Goal: Communication & Community: Ask a question

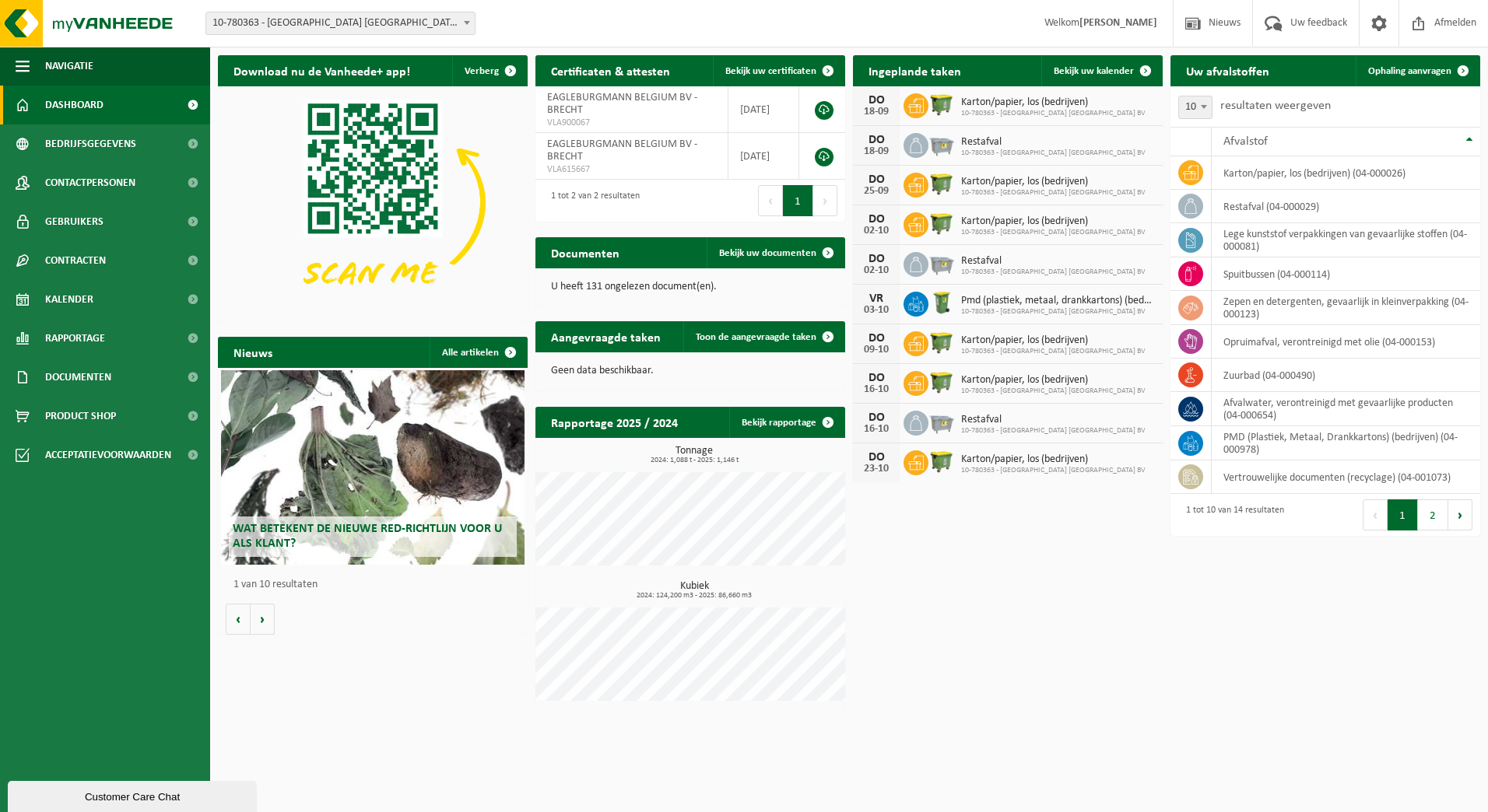
click at [50, 795] on div "Customer Care Chat" at bounding box center [132, 797] width 226 height 12
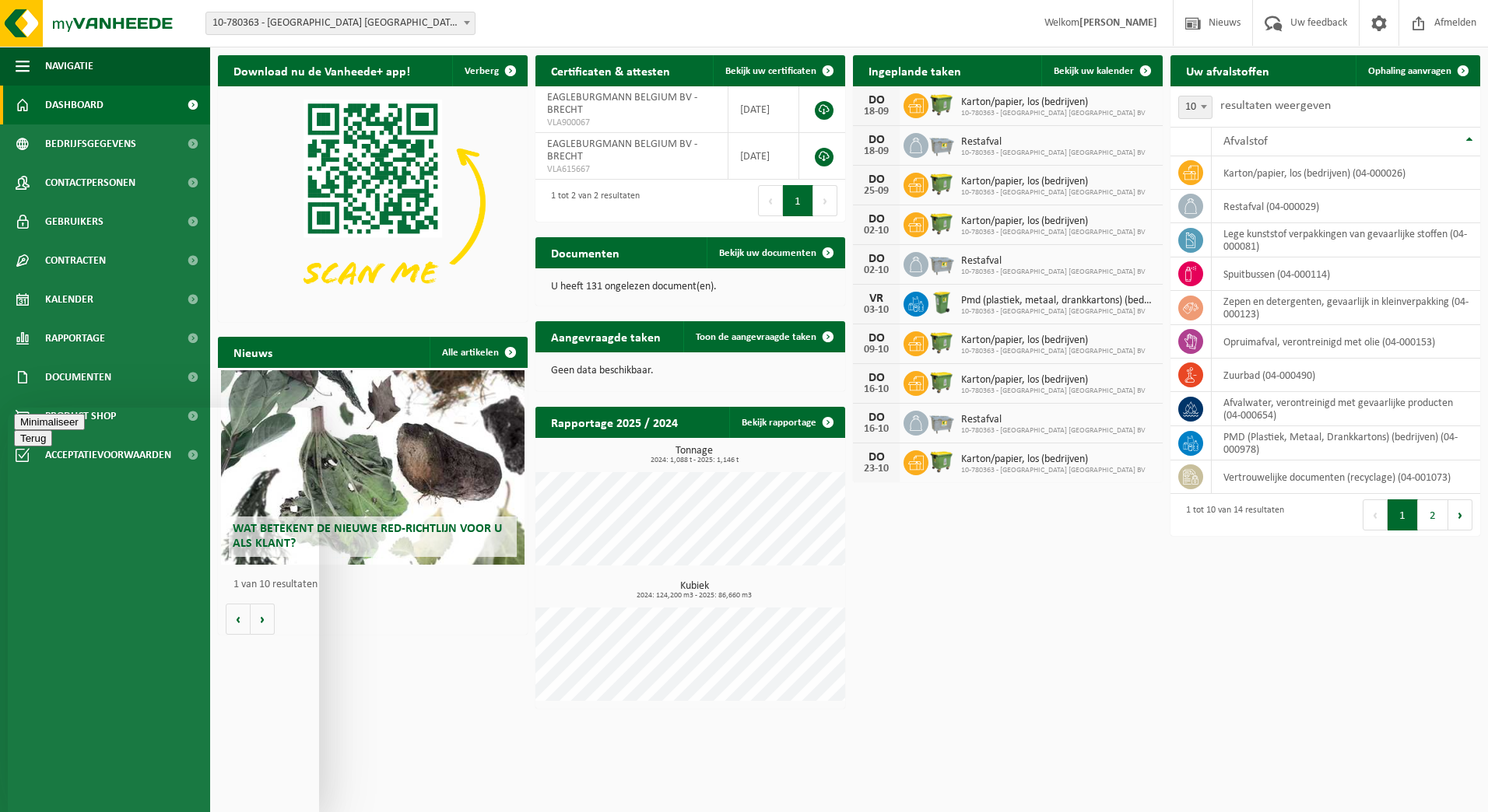
type textarea "Waar kan ik terecht voor ophaling metalen?"
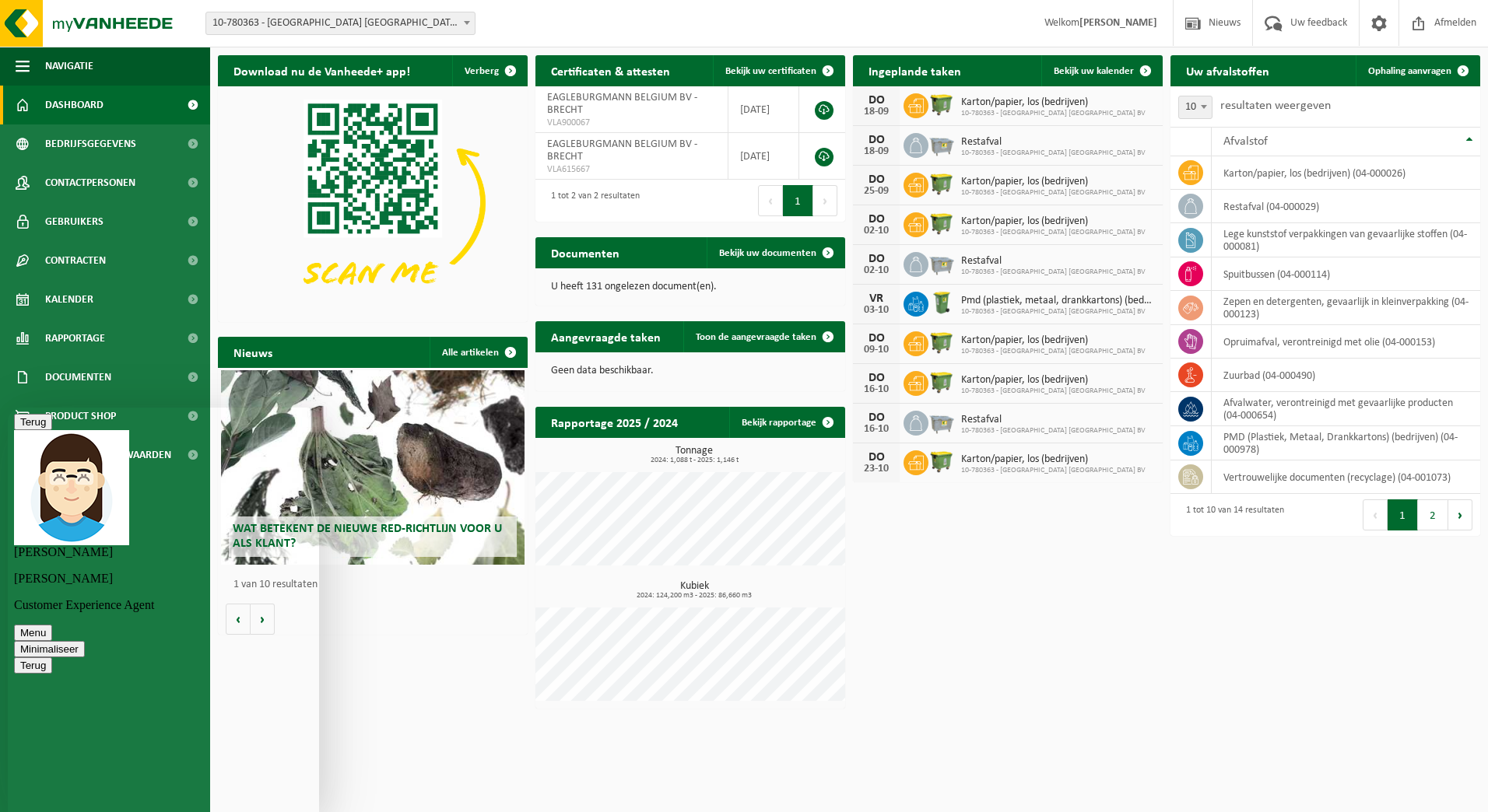
type textarea "ja, klopt"
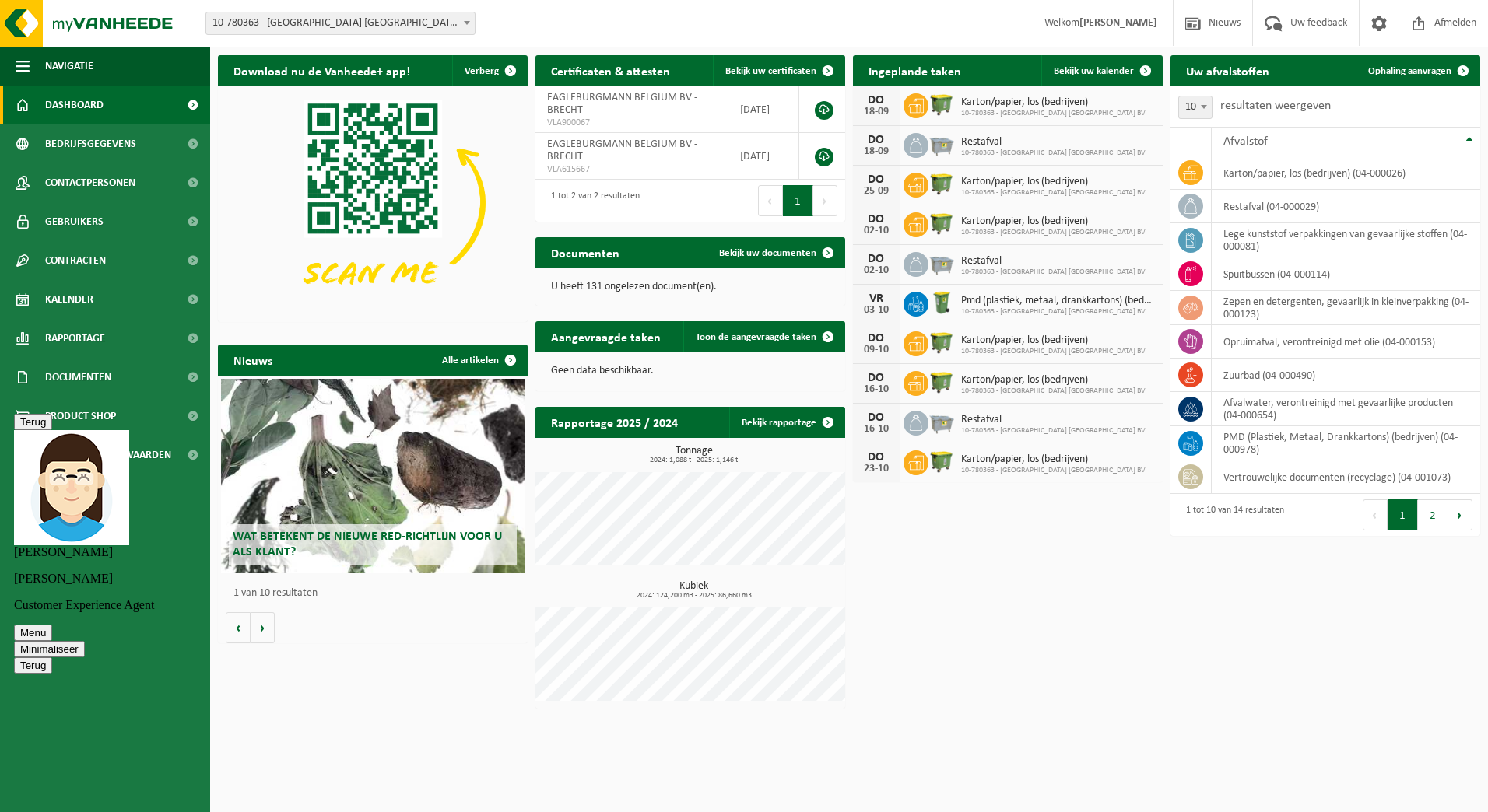
scroll to position [83, 0]
type textarea "Ja, eerste aanvraag"
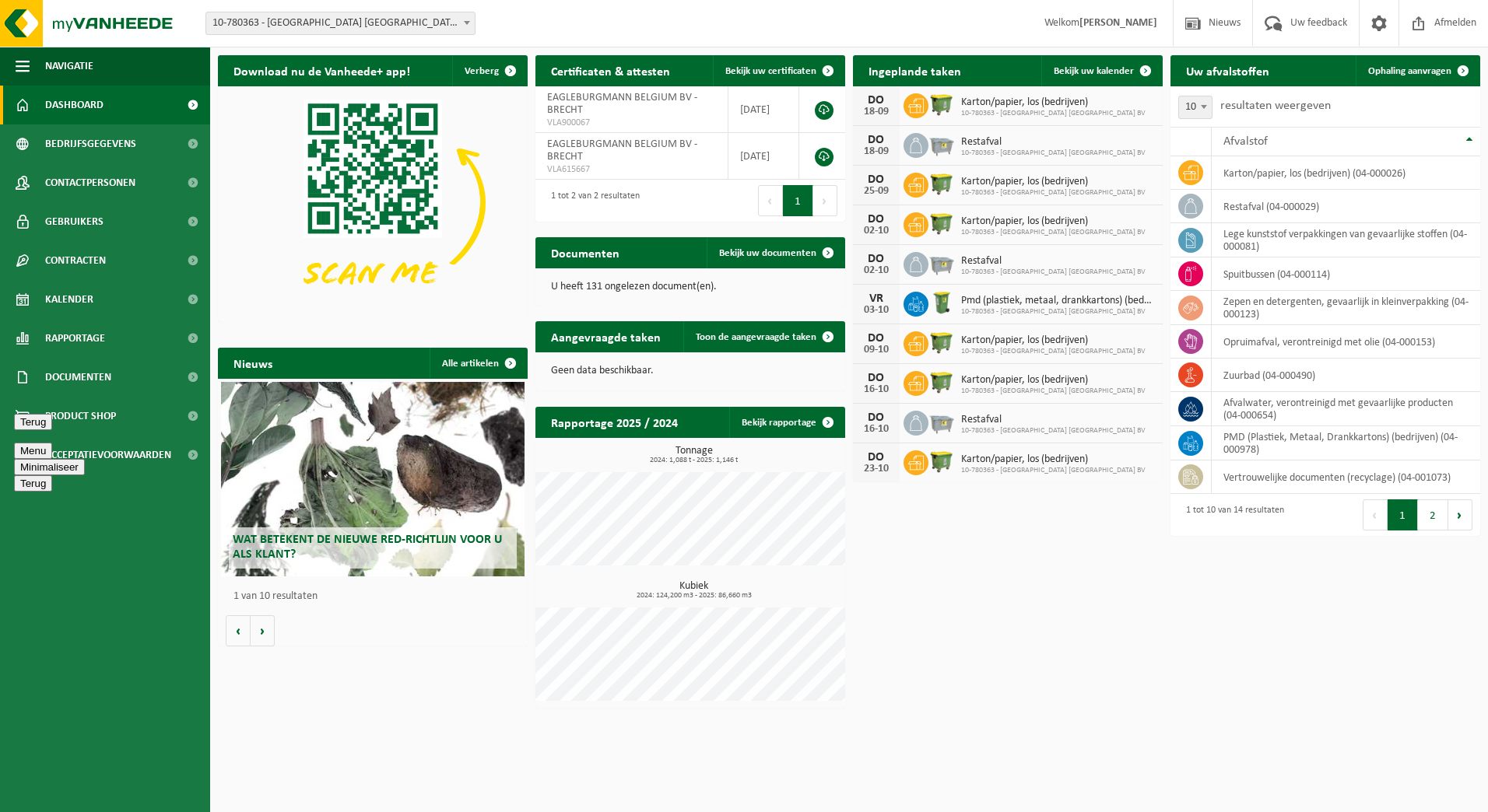
scroll to position [300, 0]
type textarea "Top, doe ik; Bedankt"
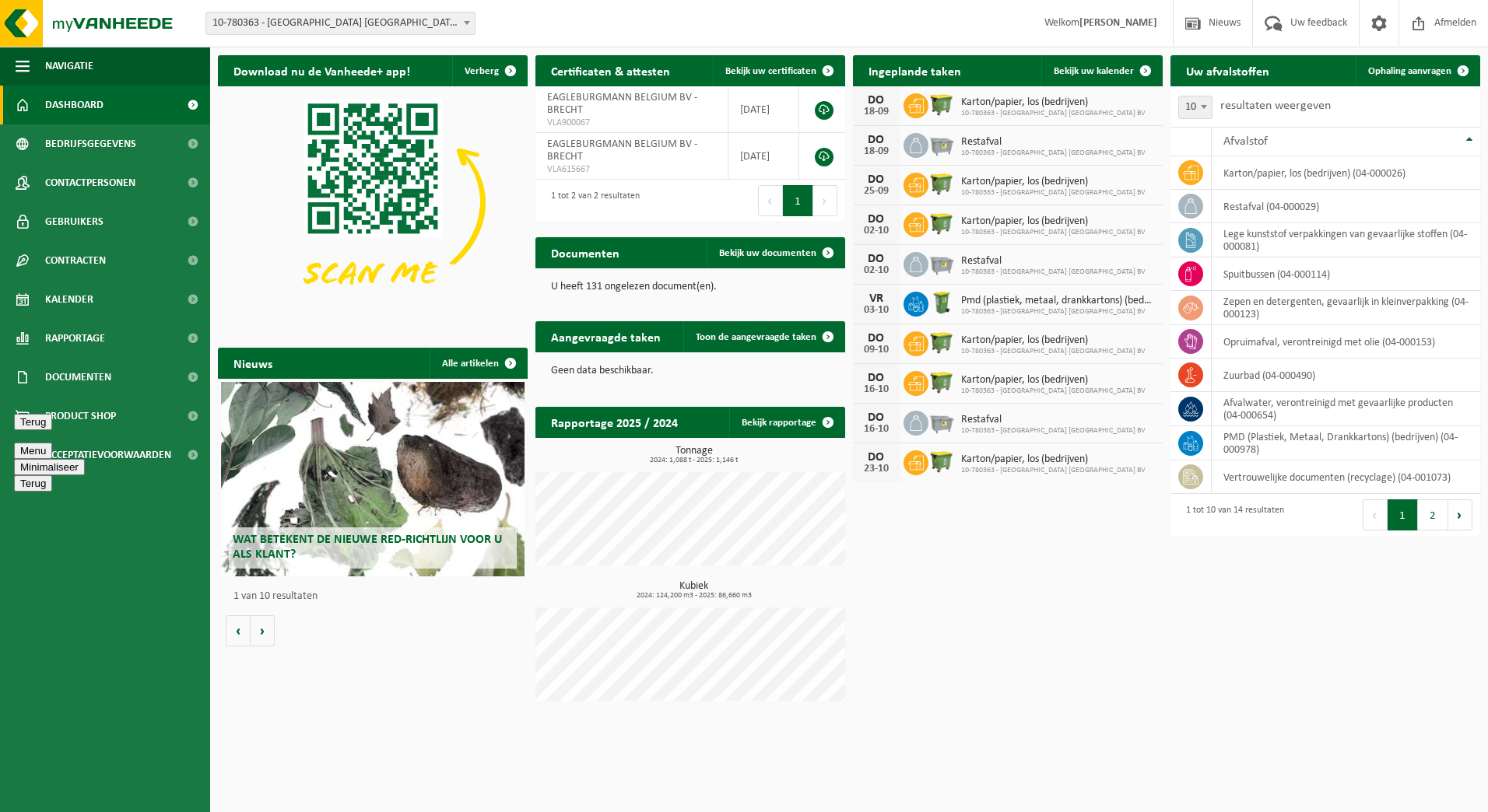
scroll to position [454, 0]
